Goal: Information Seeking & Learning: Compare options

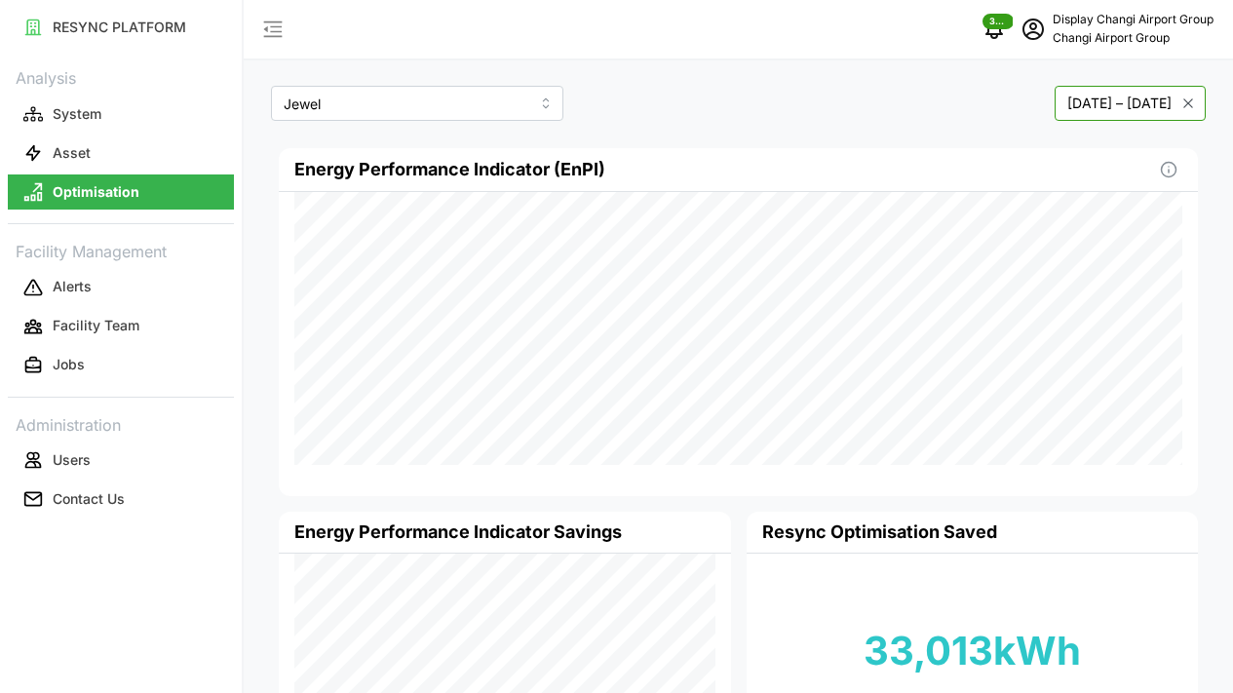
click at [1055, 111] on button "[DATE] – [DATE]" at bounding box center [1130, 103] width 151 height 35
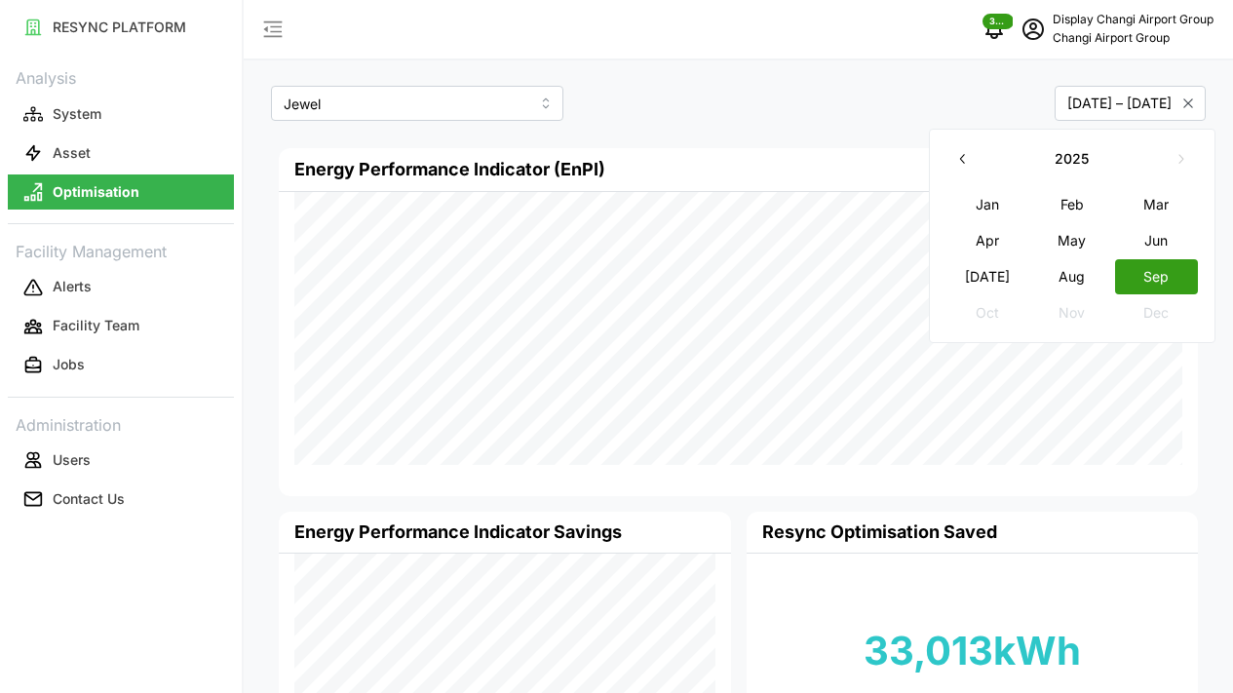
click at [1088, 273] on button "Aug" at bounding box center [1073, 276] width 84 height 35
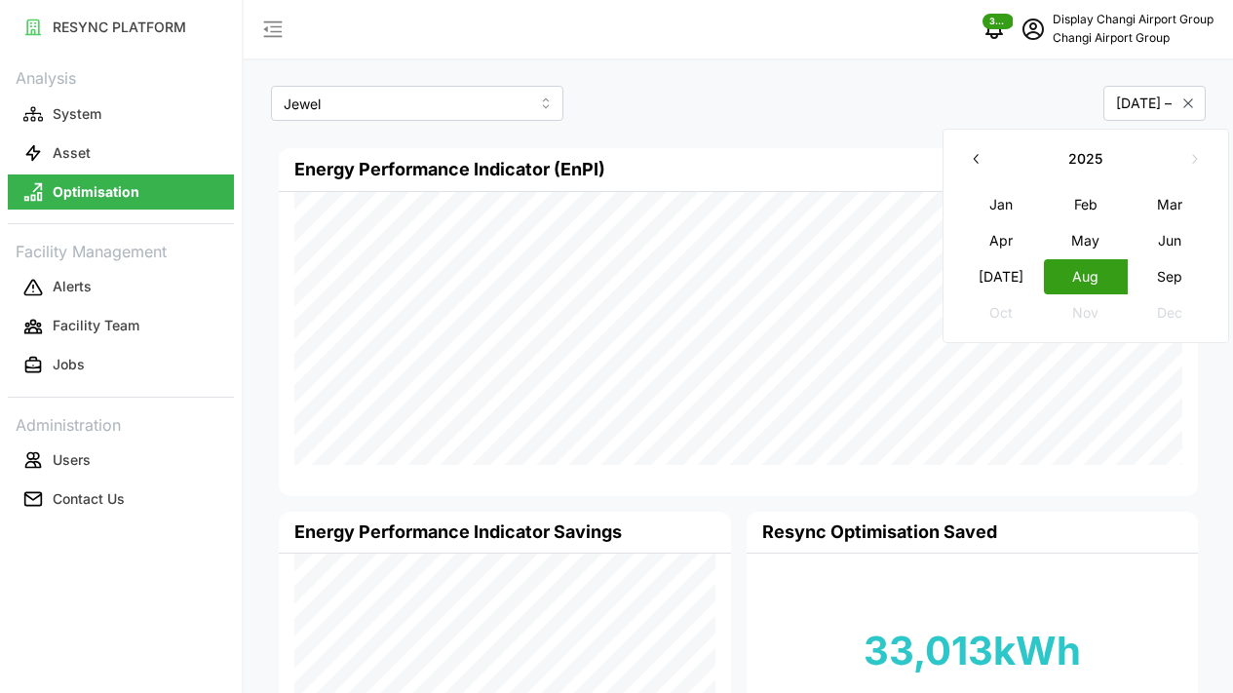
click at [1073, 267] on button "Aug" at bounding box center [1086, 276] width 84 height 35
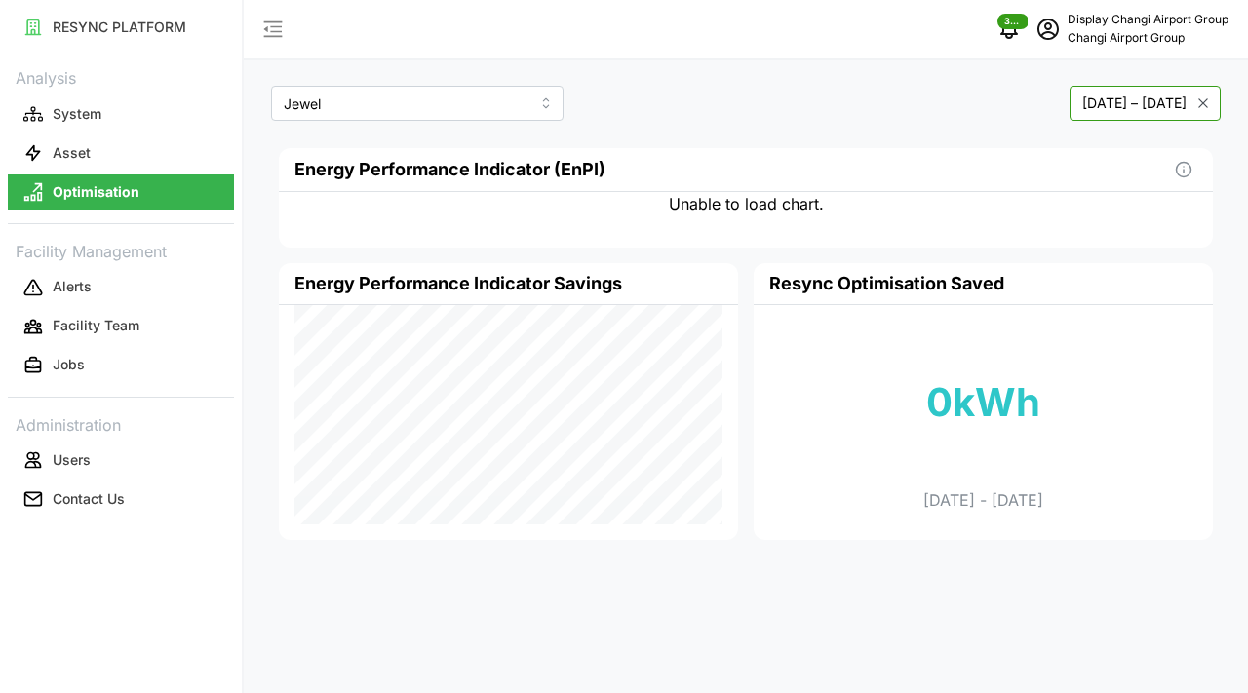
click at [1087, 110] on button "[DATE] – [DATE]" at bounding box center [1145, 103] width 151 height 35
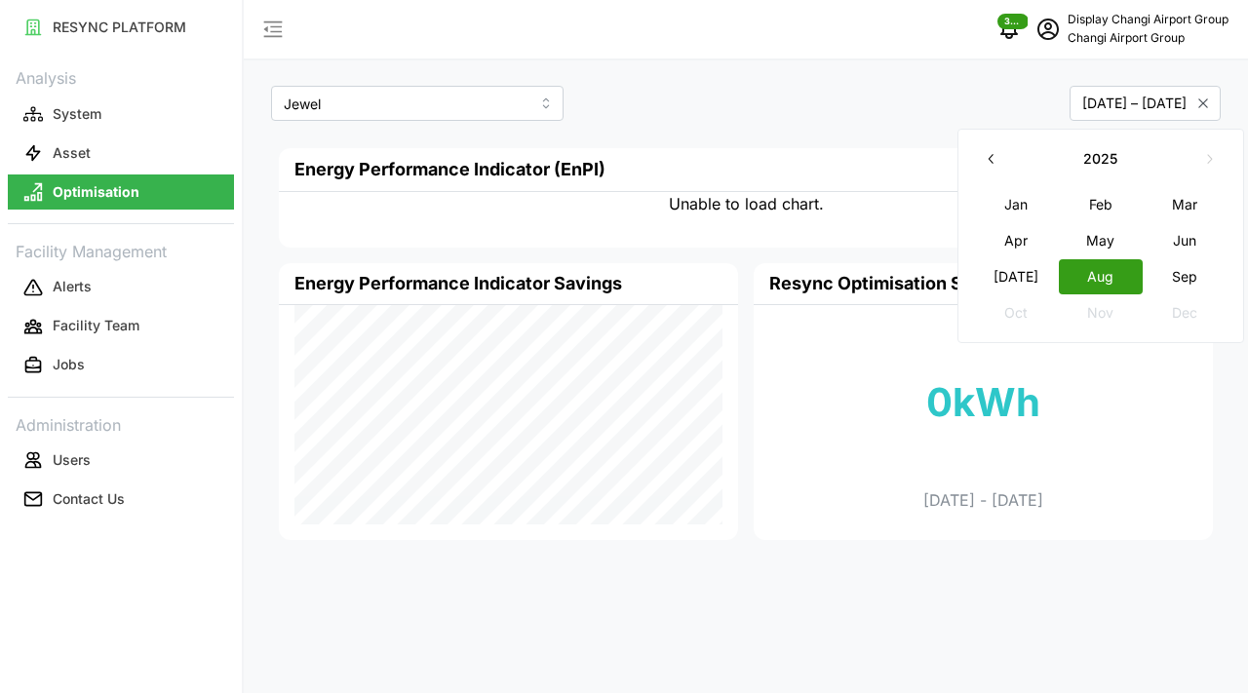
click at [1017, 263] on button "[DATE]" at bounding box center [1016, 276] width 84 height 35
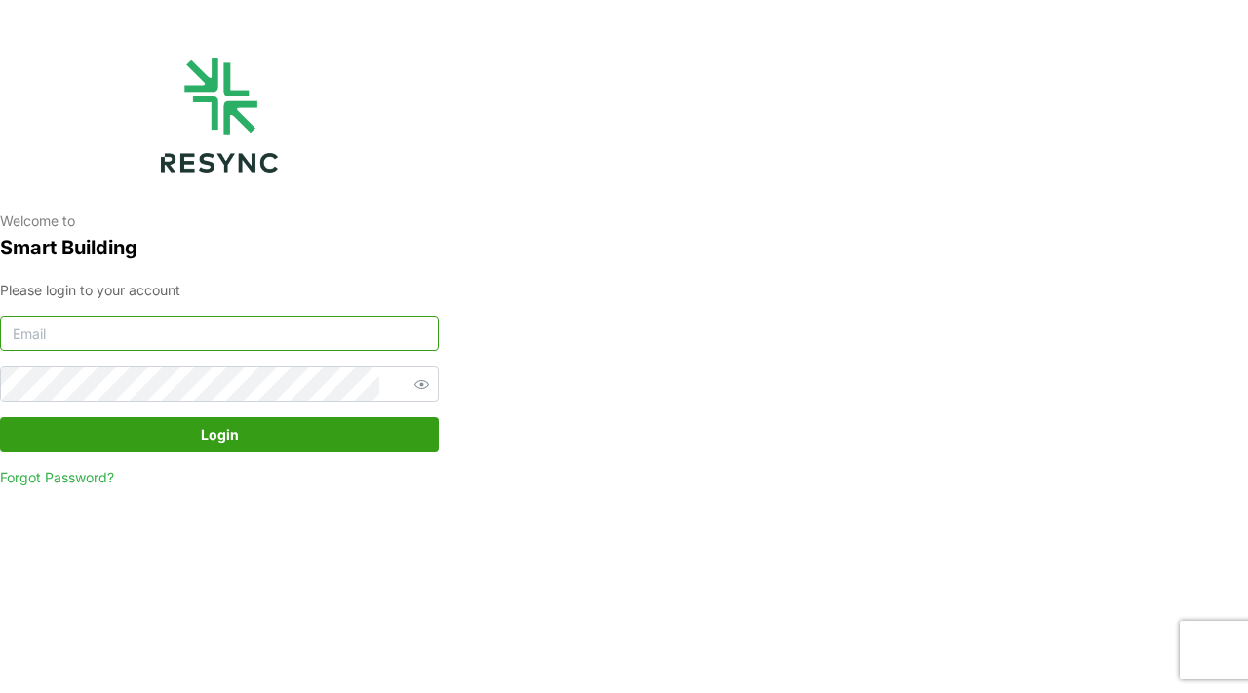
type input "changi_airport_group_display@resynctech.com"
click at [333, 428] on span "Login" at bounding box center [220, 434] width 402 height 33
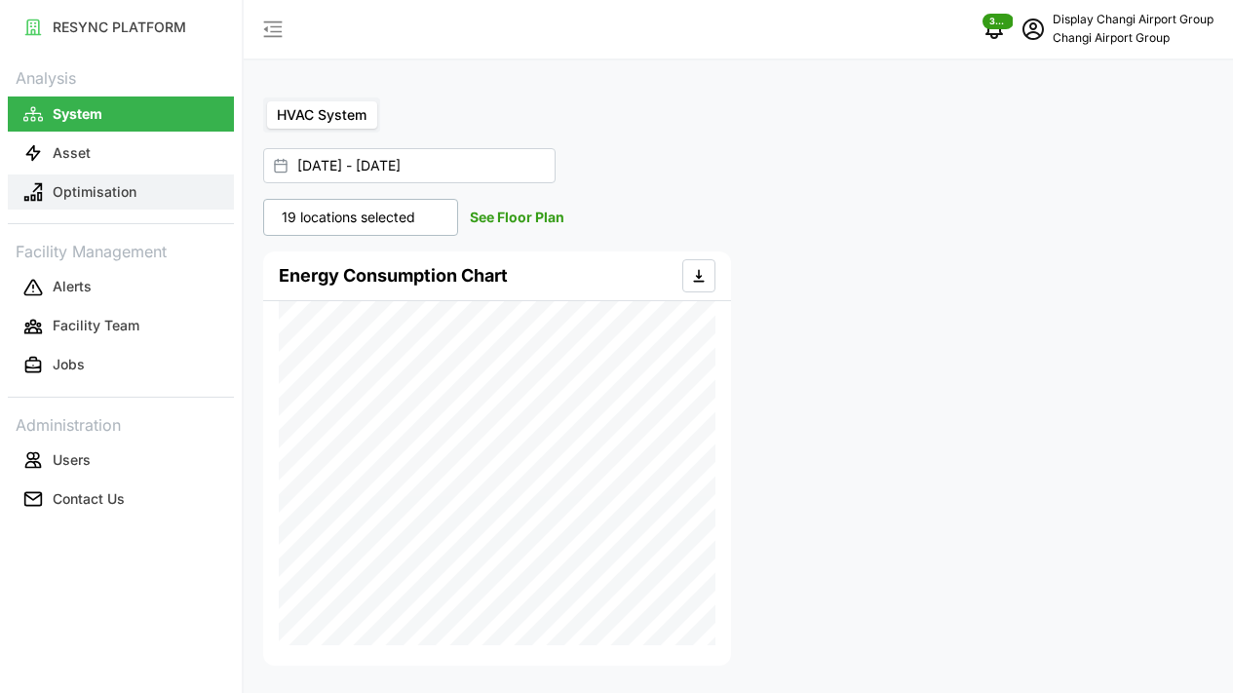
click at [145, 202] on button "Optimisation" at bounding box center [121, 192] width 226 height 35
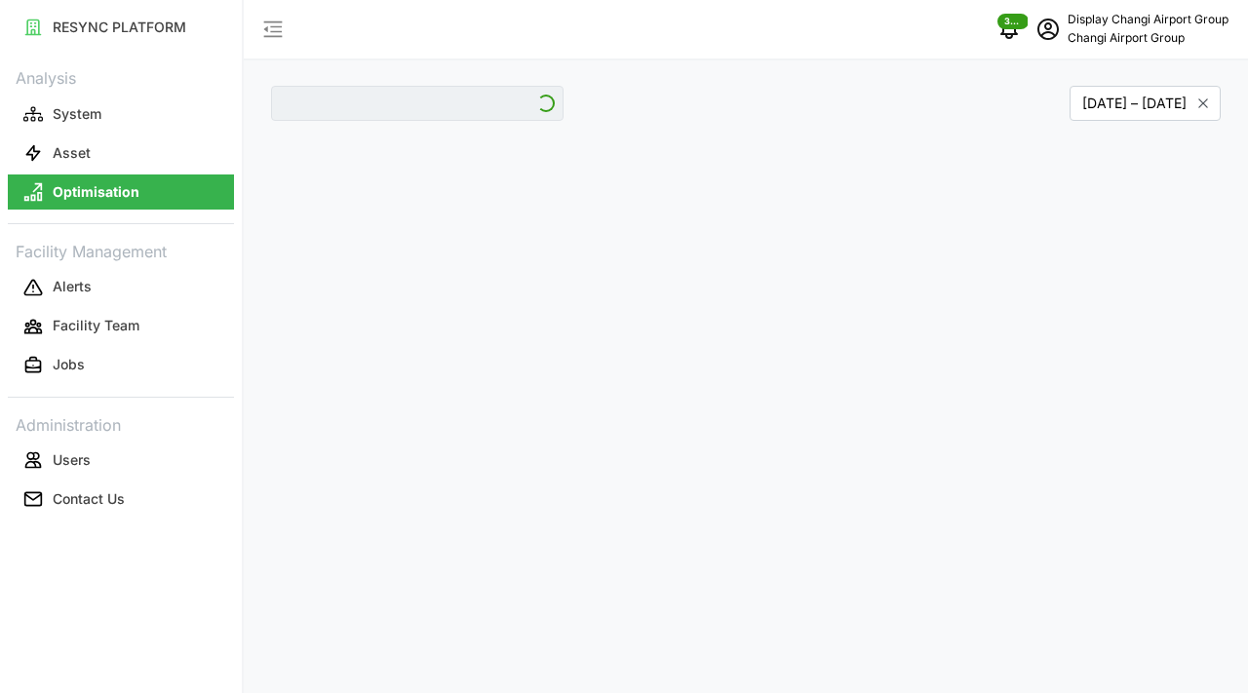
type input "Jewel"
